Goal: Information Seeking & Learning: Learn about a topic

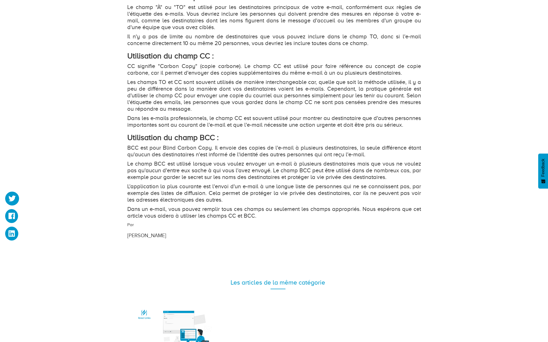
scroll to position [537, 0]
drag, startPoint x: 276, startPoint y: 222, endPoint x: 116, endPoint y: 145, distance: 177.4
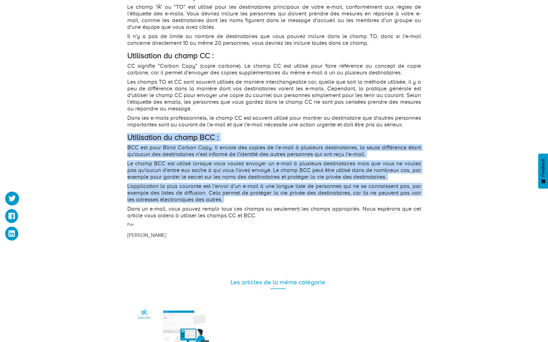
drag, startPoint x: 116, startPoint y: 145, endPoint x: 104, endPoint y: 207, distance: 62.8
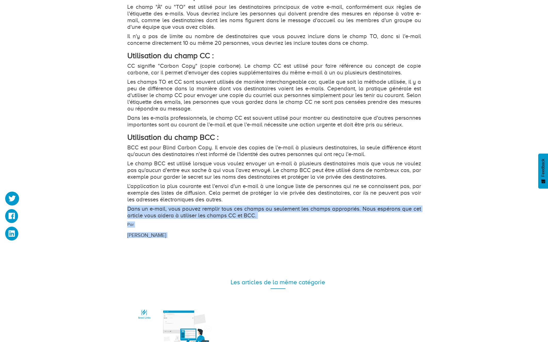
drag, startPoint x: 103, startPoint y: 222, endPoint x: 101, endPoint y: 250, distance: 28.1
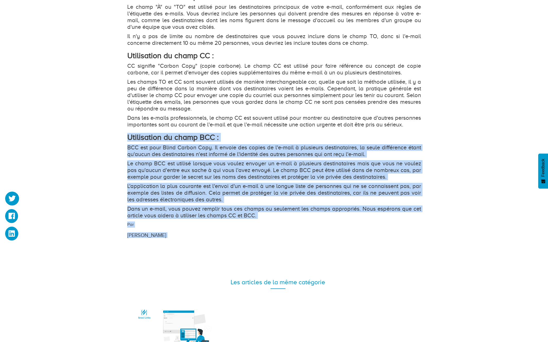
drag, startPoint x: 105, startPoint y: 211, endPoint x: 99, endPoint y: 137, distance: 74.7
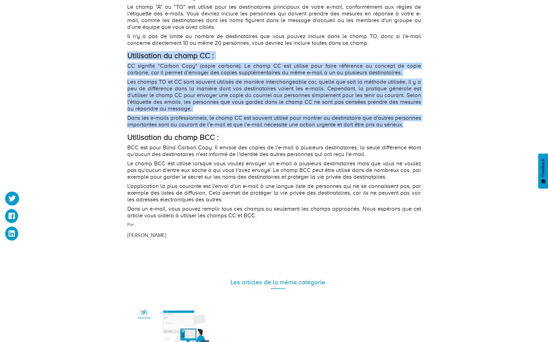
drag, startPoint x: 98, startPoint y: 123, endPoint x: 97, endPoint y: 57, distance: 65.4
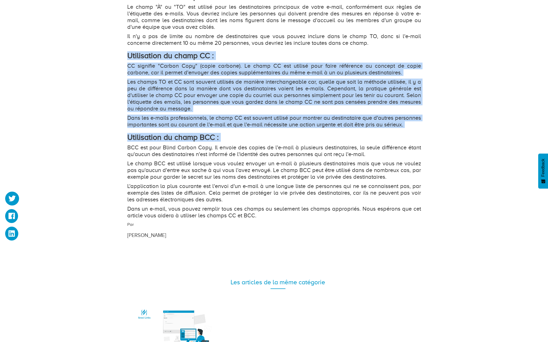
drag, startPoint x: 97, startPoint y: 57, endPoint x: 170, endPoint y: 230, distance: 187.3
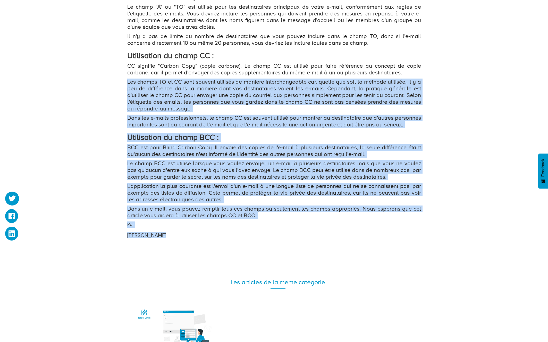
drag, startPoint x: 226, startPoint y: 242, endPoint x: 95, endPoint y: 66, distance: 219.8
